Goal: Information Seeking & Learning: Check status

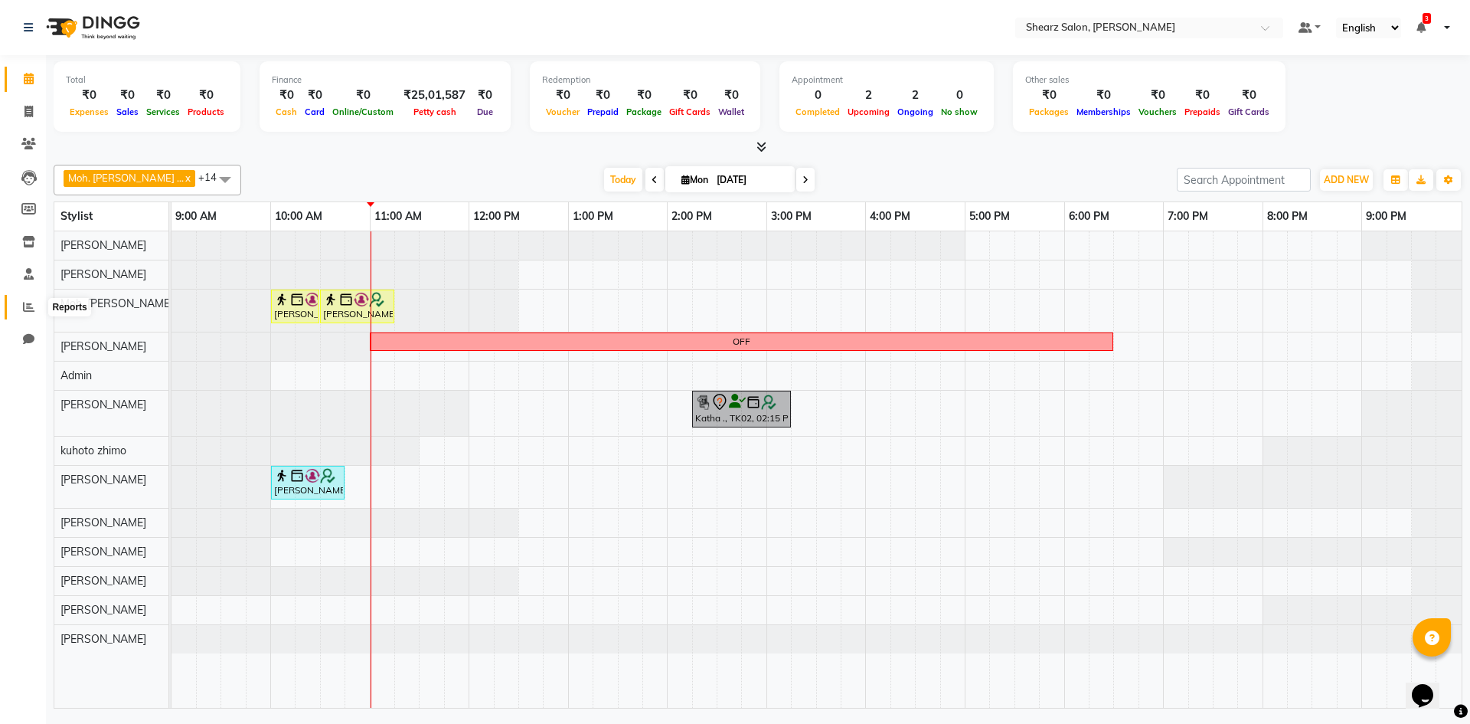
click at [38, 303] on span at bounding box center [28, 308] width 27 height 18
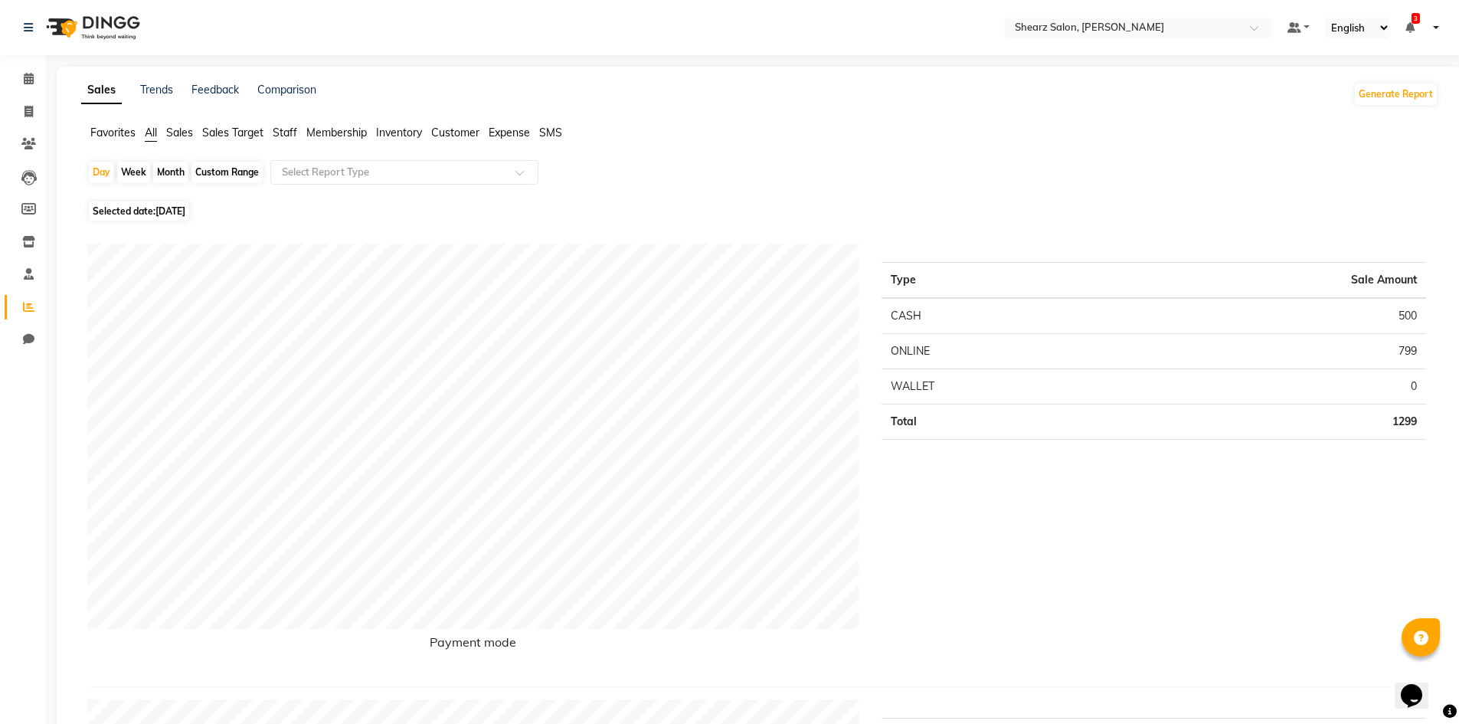
click at [209, 129] on span "Sales Target" at bounding box center [232, 133] width 61 height 14
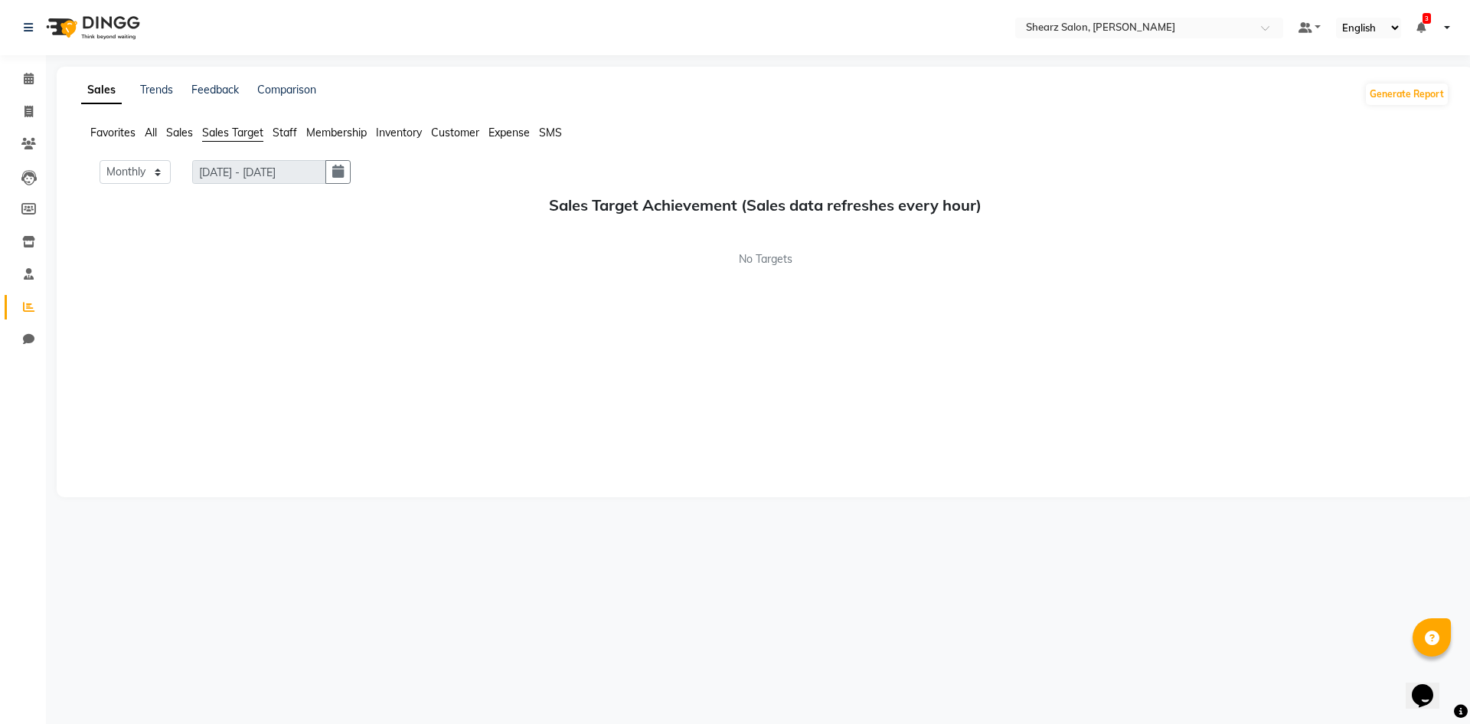
click at [172, 132] on span "Sales" at bounding box center [179, 133] width 27 height 14
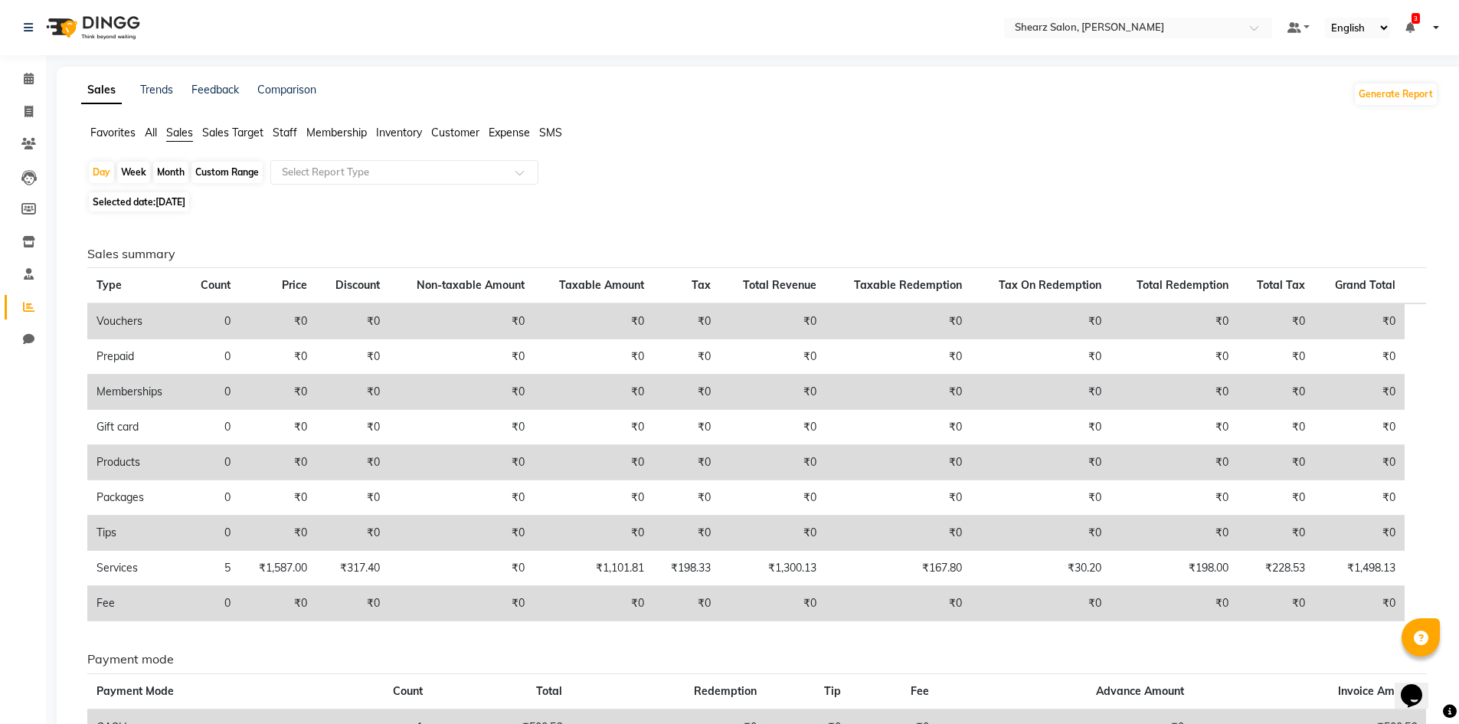
click at [214, 168] on div "Custom Range" at bounding box center [226, 172] width 71 height 21
select select "9"
select select "2025"
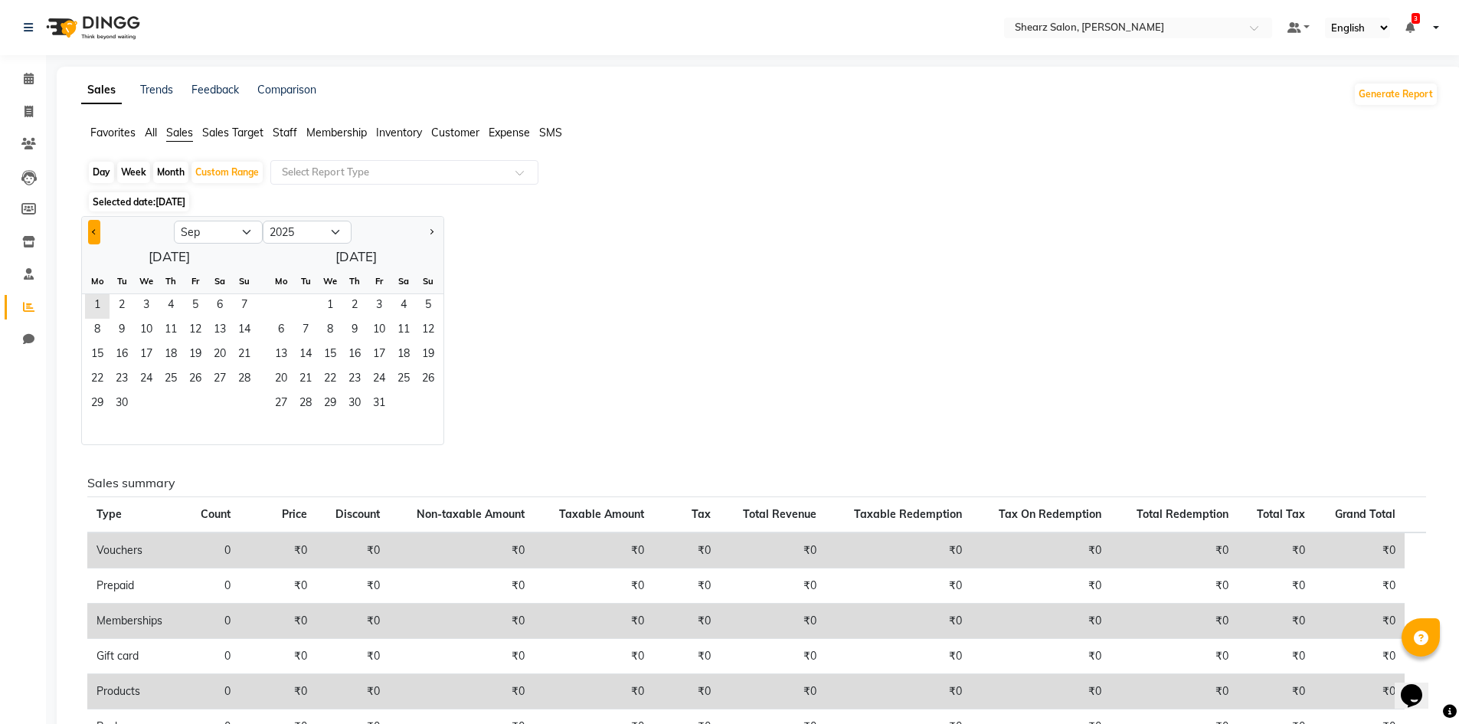
click at [89, 220] on button "Previous month" at bounding box center [94, 232] width 12 height 25
select select "8"
click at [199, 306] on span "1" at bounding box center [195, 306] width 25 height 25
click at [241, 403] on span "31" at bounding box center [244, 404] width 25 height 25
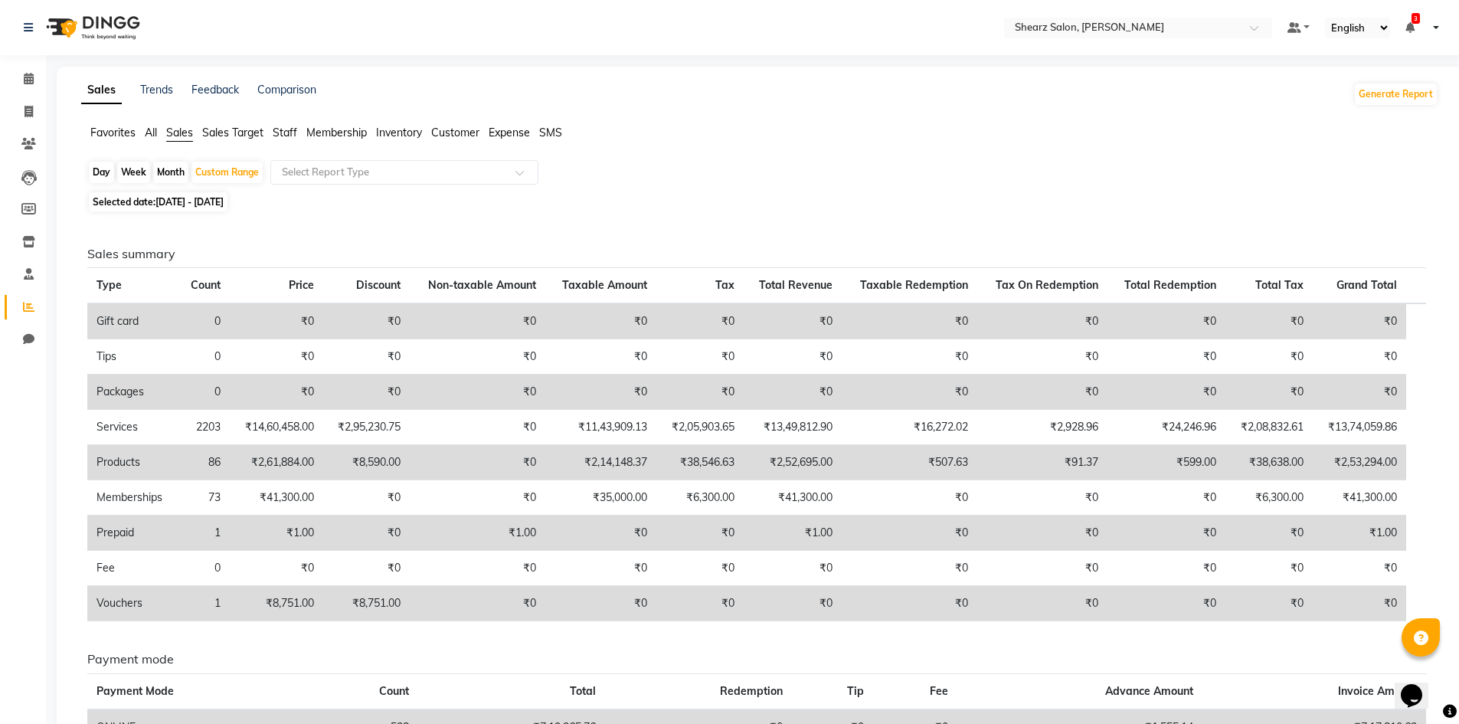
click at [285, 132] on span "Staff" at bounding box center [285, 133] width 25 height 14
